Goal: Task Accomplishment & Management: Manage account settings

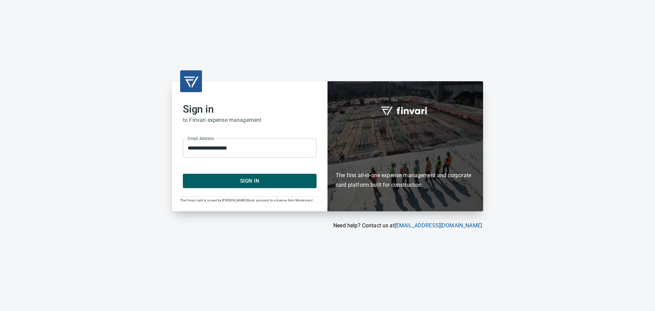
click at [271, 178] on span "Sign In" at bounding box center [249, 180] width 119 height 9
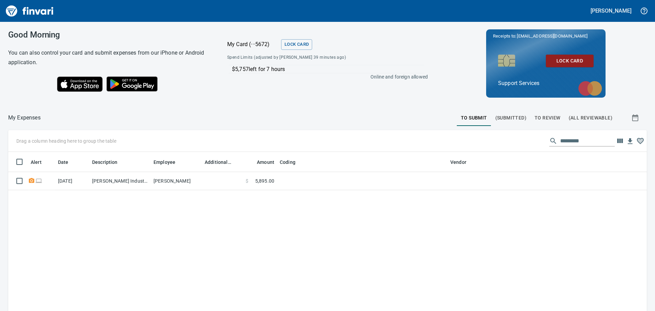
scroll to position [231, 629]
click at [535, 116] on span "To Review" at bounding box center [548, 118] width 26 height 9
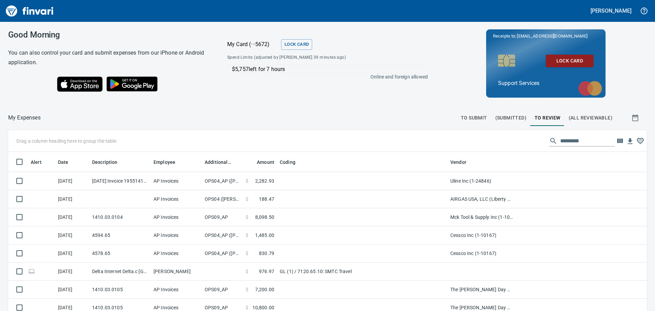
scroll to position [231, 624]
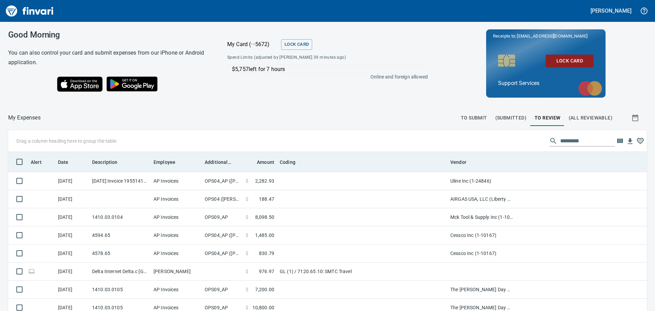
click at [218, 167] on th "Additional Reviewer" at bounding box center [222, 162] width 41 height 20
click at [217, 161] on span "Additional Reviewer" at bounding box center [218, 162] width 27 height 8
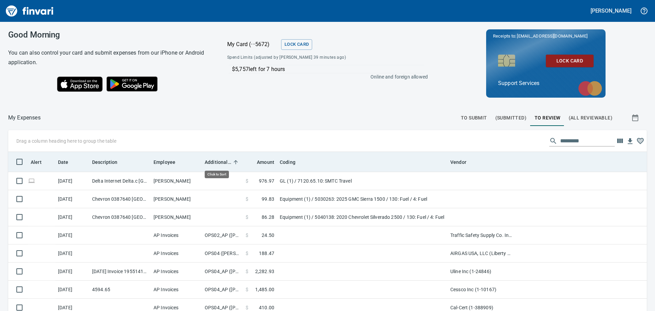
click at [217, 161] on span "Additional Reviewer" at bounding box center [218, 162] width 27 height 8
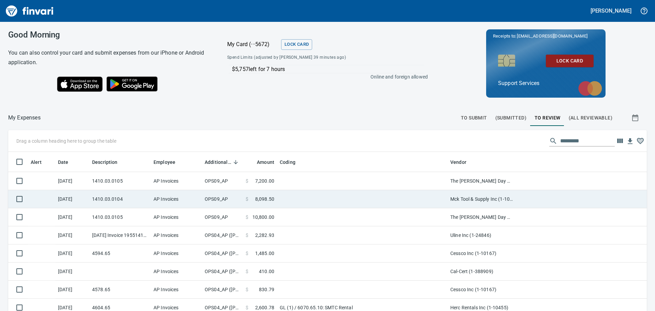
click at [215, 202] on td "OPS09_AP" at bounding box center [222, 199] width 41 height 18
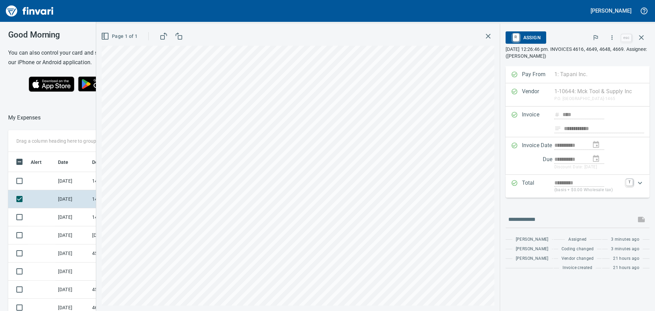
scroll to position [226, 453]
click at [489, 36] on icon "button" at bounding box center [488, 36] width 5 height 5
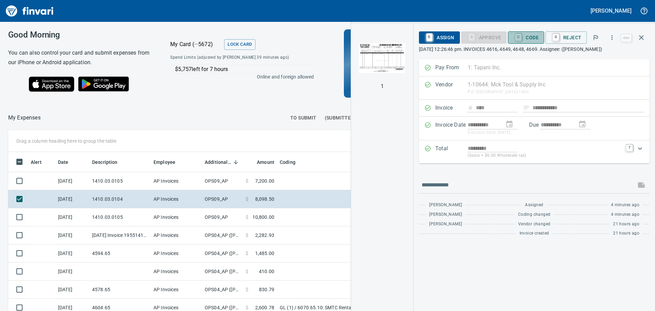
click at [538, 34] on span "C Code" at bounding box center [526, 38] width 25 height 12
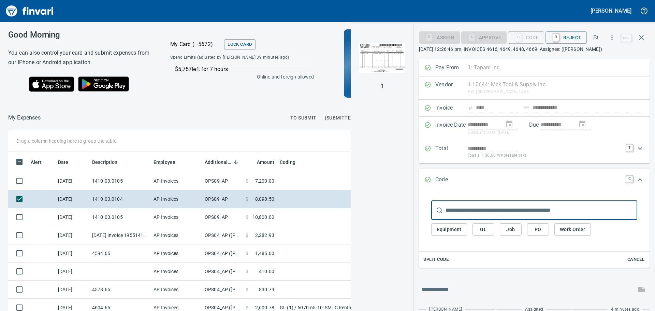
click at [480, 214] on input "text" at bounding box center [542, 210] width 192 height 19
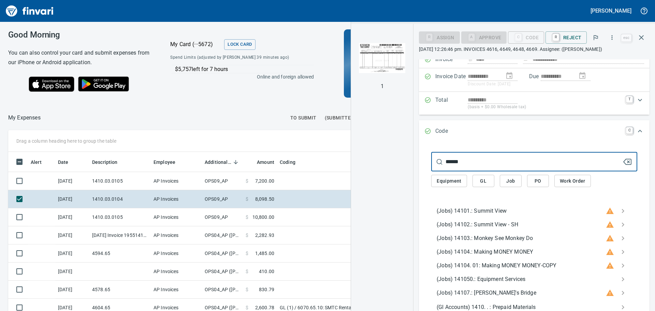
scroll to position [137, 0]
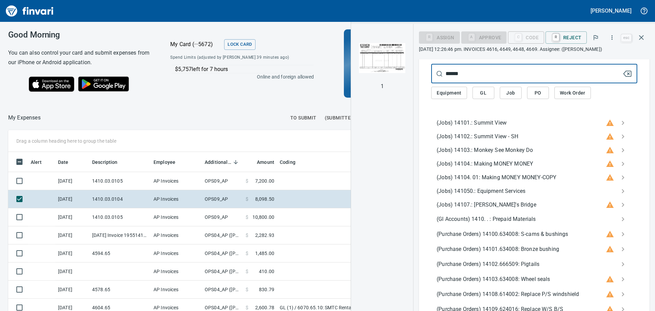
type input "*****"
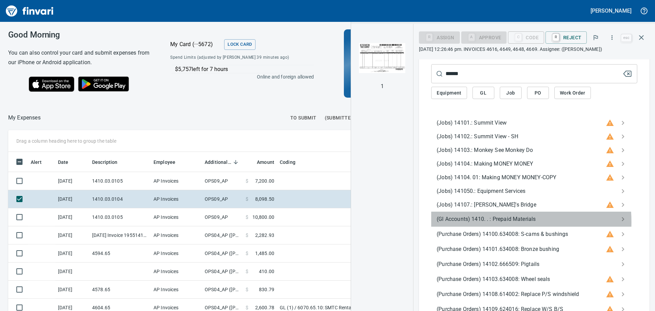
click at [489, 222] on span "(Gl Accounts) 1410. . : Prepaid Materials" at bounding box center [529, 219] width 184 height 8
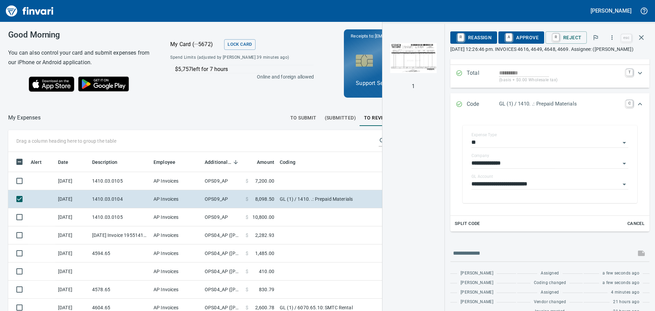
scroll to position [0, 0]
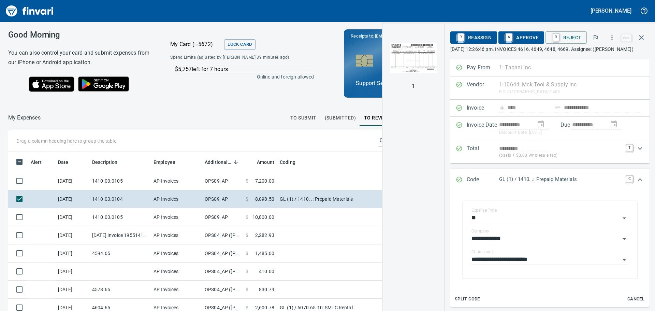
click at [525, 42] on span "A Approve" at bounding box center [521, 38] width 35 height 12
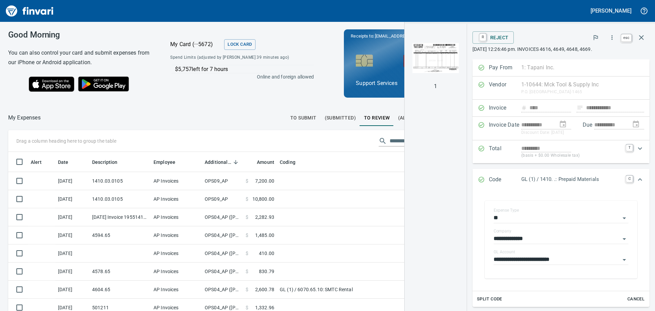
scroll to position [226, 453]
click at [640, 39] on icon "button" at bounding box center [642, 37] width 8 height 8
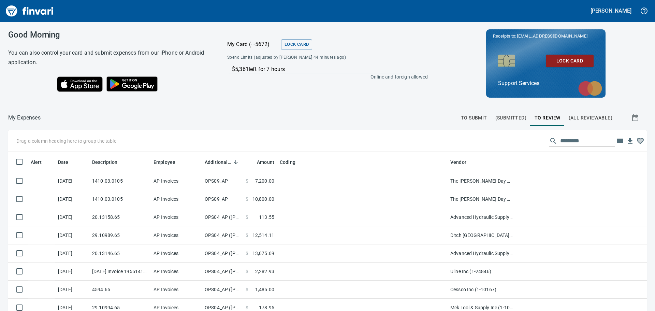
click at [461, 120] on span "To Submit" at bounding box center [474, 118] width 26 height 9
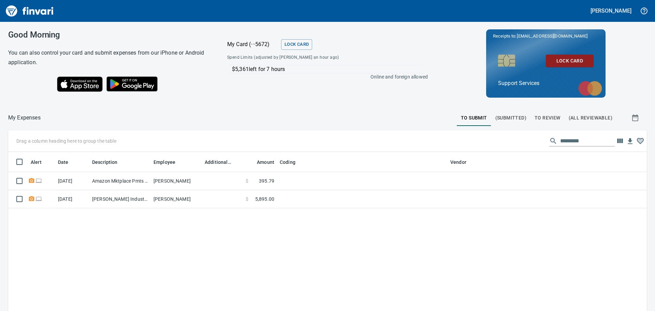
scroll to position [231, 629]
